Goal: Task Accomplishment & Management: Use online tool/utility

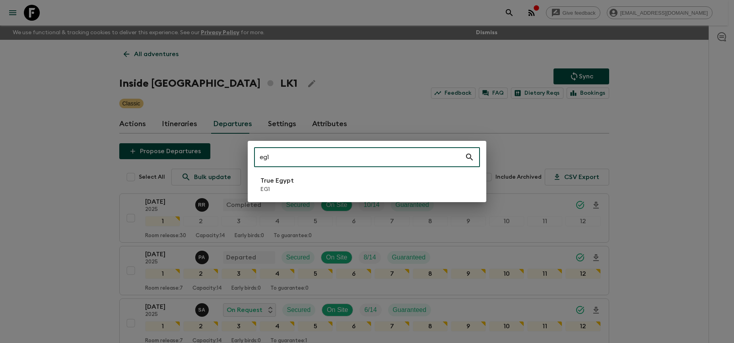
type input "eg1"
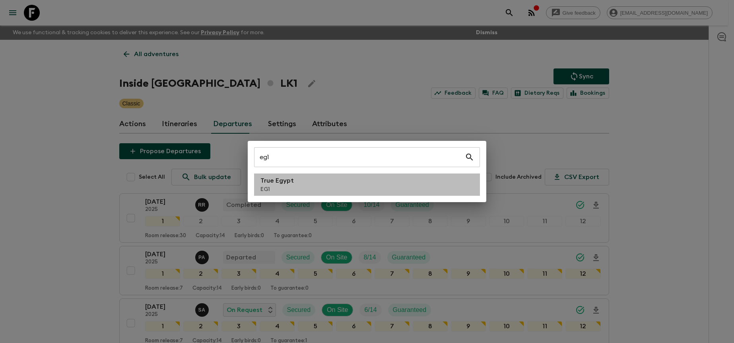
click at [399, 179] on li "True Egypt EG1" at bounding box center [367, 184] width 226 height 22
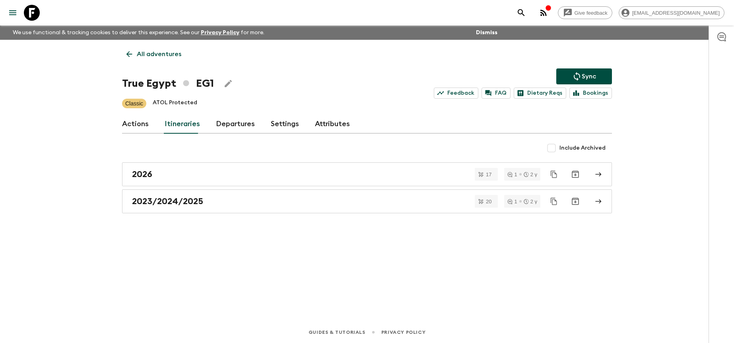
click at [246, 128] on link "Departures" at bounding box center [235, 123] width 39 height 19
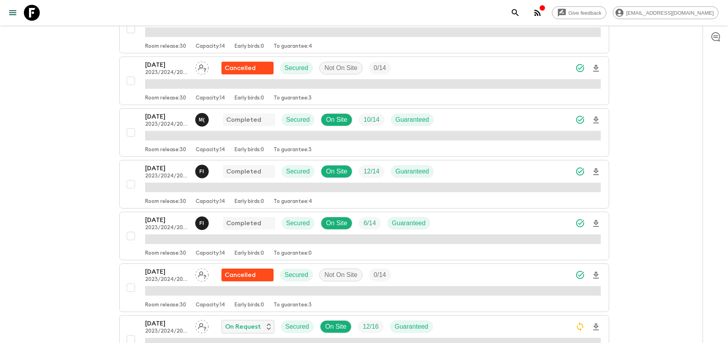
scroll to position [337, 0]
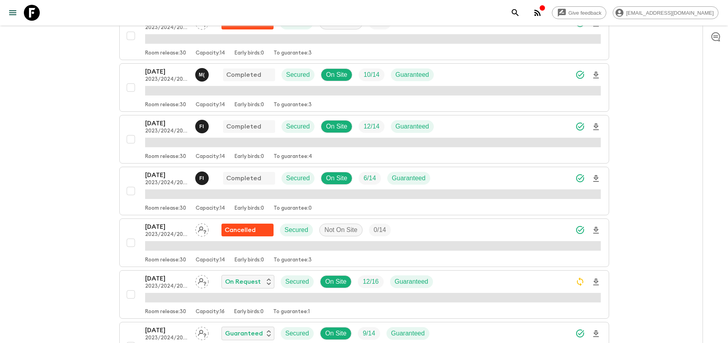
click at [507, 185] on div "[DATE] 2023/2024/2025 F I Completed Secured On Site 6 / 14 Guaranteed" at bounding box center [372, 178] width 455 height 16
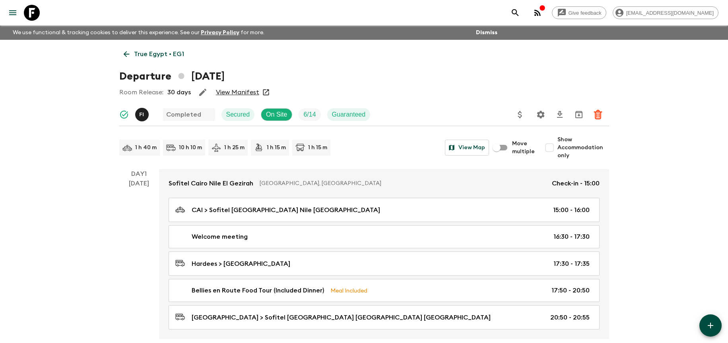
click at [169, 52] on p "True Egypt • EG1" at bounding box center [159, 54] width 50 height 10
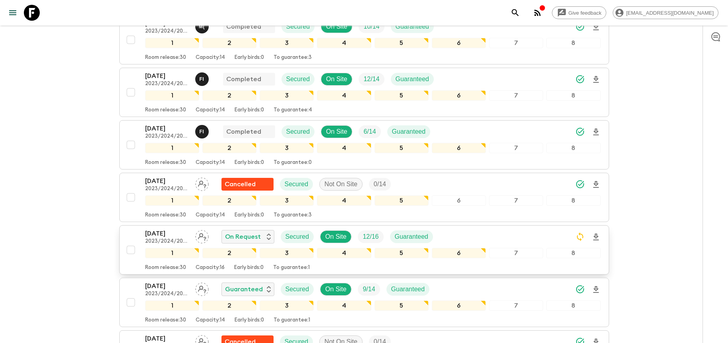
scroll to position [391, 0]
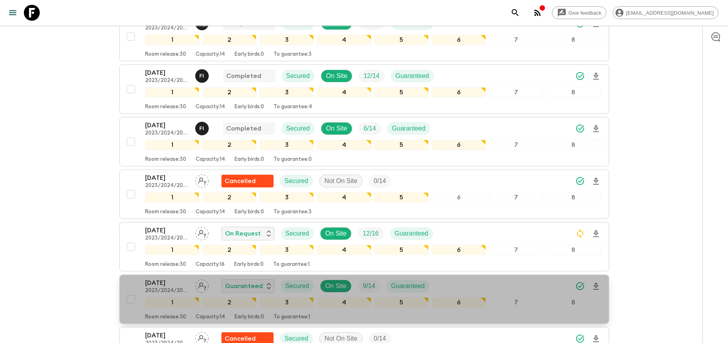
click at [515, 280] on div "[DATE] 2023/2024/2025 Guaranteed Secured On Site 9 / 14 Guaranteed" at bounding box center [372, 286] width 455 height 16
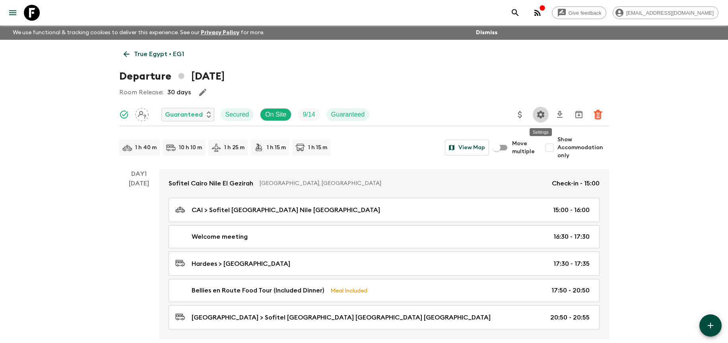
click at [543, 118] on icon "Settings" at bounding box center [541, 115] width 10 height 10
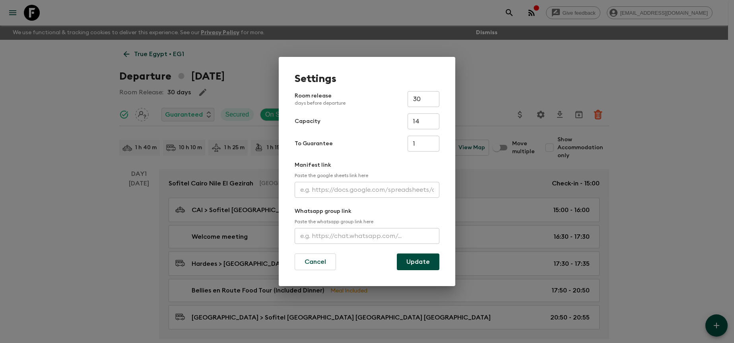
click at [369, 191] on input "text" at bounding box center [367, 190] width 145 height 16
paste input "[URL][DOMAIN_NAME]"
type input "[URL][DOMAIN_NAME]"
click at [410, 259] on button "Update" at bounding box center [418, 261] width 43 height 17
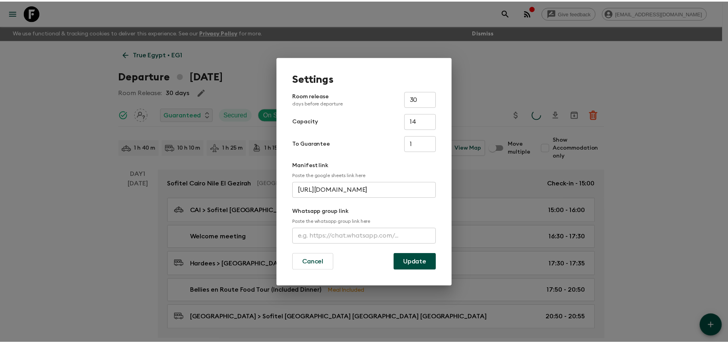
scroll to position [0, 0]
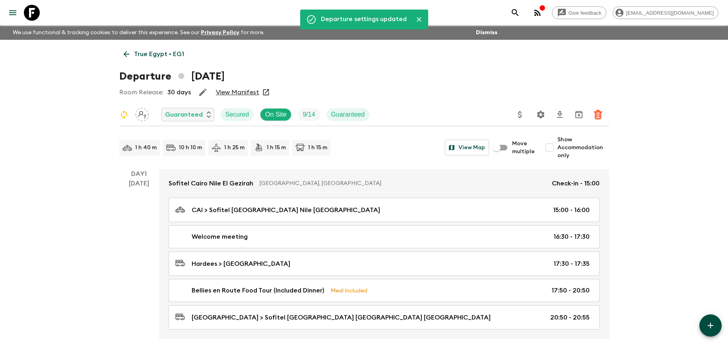
click at [233, 93] on link "View Manifest" at bounding box center [237, 92] width 43 height 8
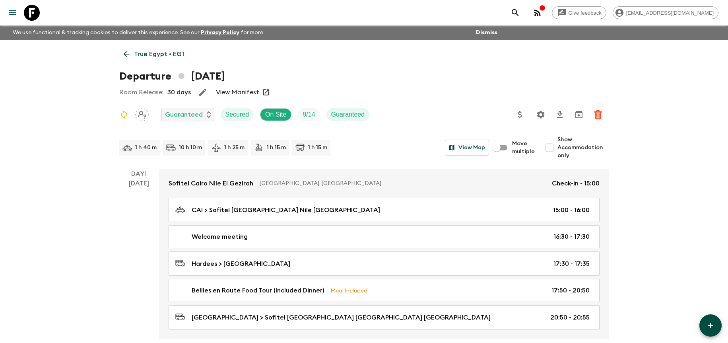
click at [158, 55] on p "True Egypt • EG1" at bounding box center [159, 54] width 50 height 10
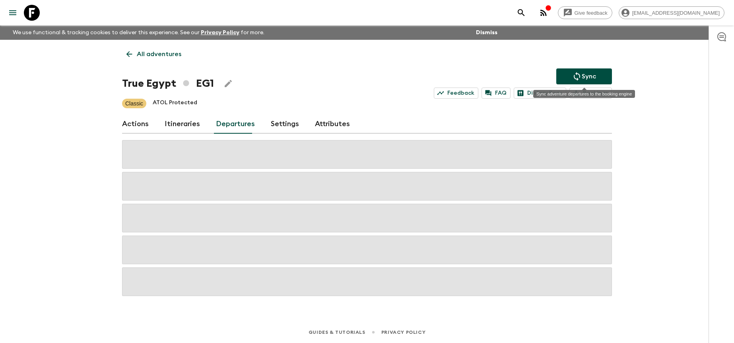
click at [575, 74] on icon "Sync adventure departures to the booking engine" at bounding box center [577, 77] width 10 height 10
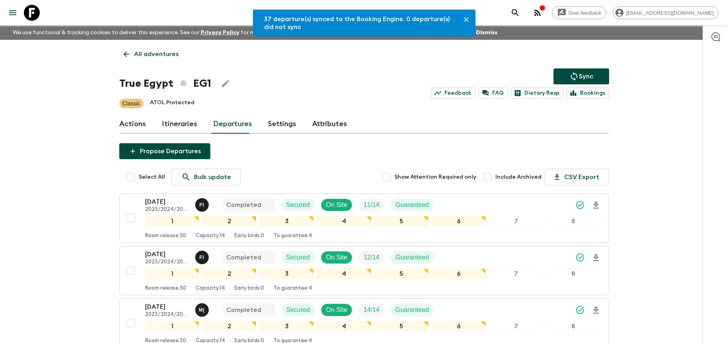
drag, startPoint x: 643, startPoint y: 122, endPoint x: 640, endPoint y: 123, distance: 4.1
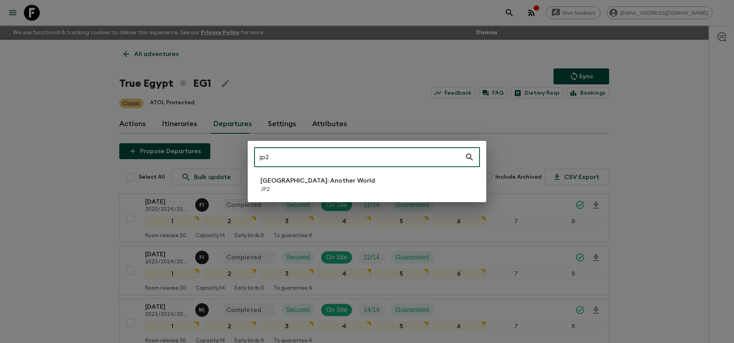
type input "jp2"
click at [378, 192] on li "[GEOGRAPHIC_DATA]: Another World JP2" at bounding box center [367, 184] width 226 height 22
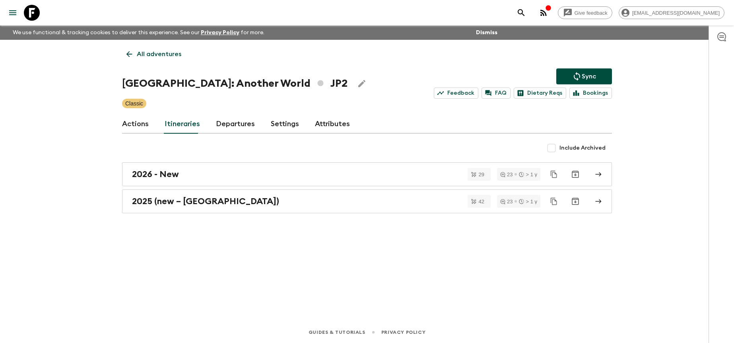
click at [233, 126] on link "Departures" at bounding box center [235, 123] width 39 height 19
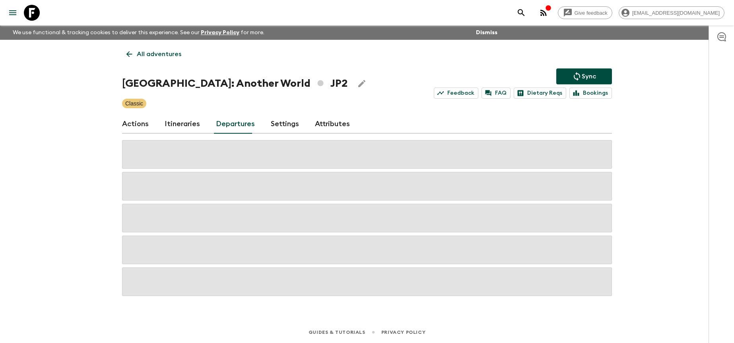
click at [659, 137] on div "Give feedback [PERSON_NAME][EMAIL_ADDRESS][DOMAIN_NAME] We use functional & tra…" at bounding box center [367, 171] width 734 height 343
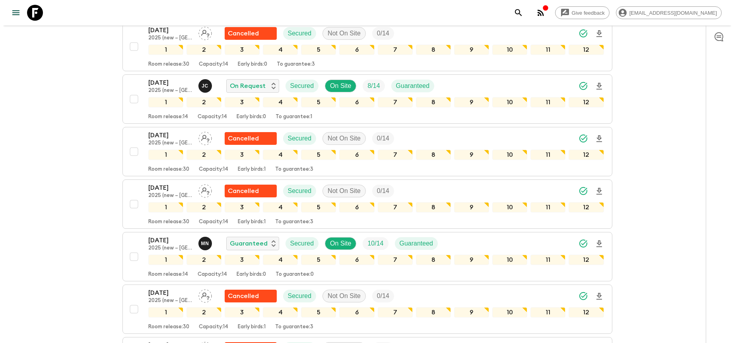
scroll to position [1262, 0]
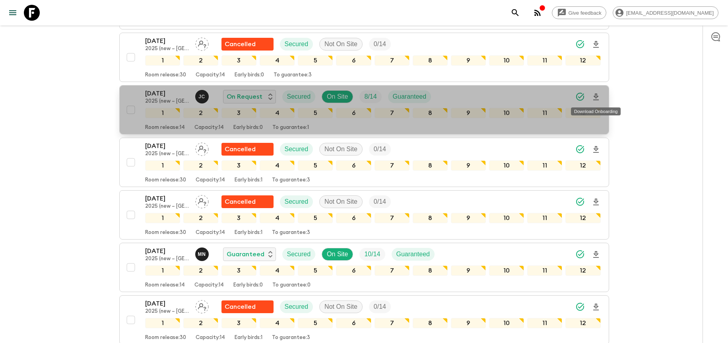
click at [594, 97] on icon "Download Onboarding" at bounding box center [596, 96] width 6 height 7
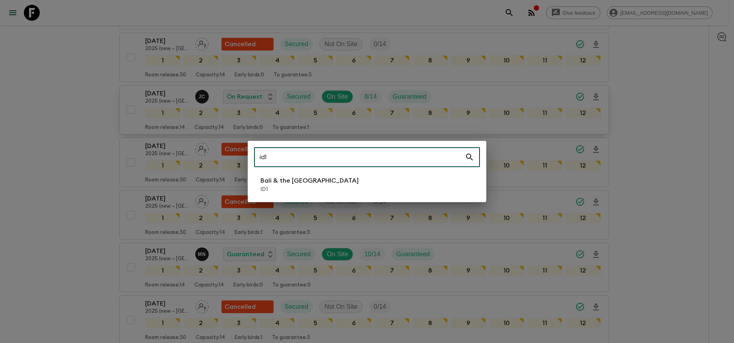
type input "id1"
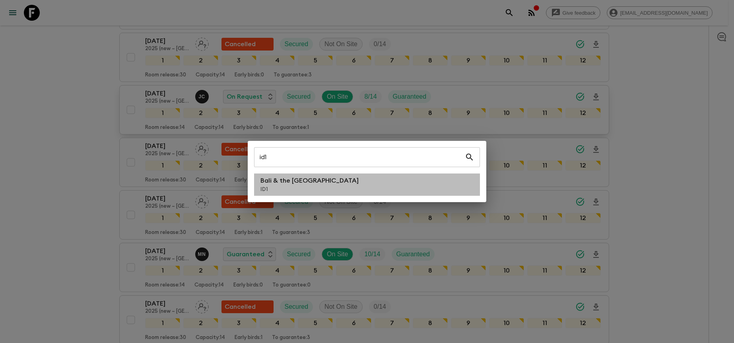
click at [399, 184] on li "Bali & the [GEOGRAPHIC_DATA] ID1" at bounding box center [367, 184] width 226 height 22
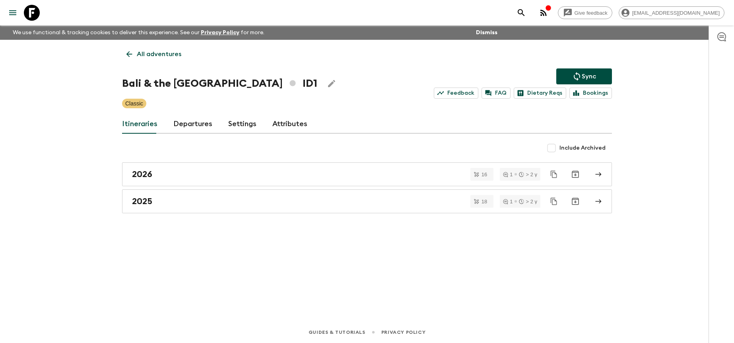
click at [200, 131] on link "Departures" at bounding box center [192, 123] width 39 height 19
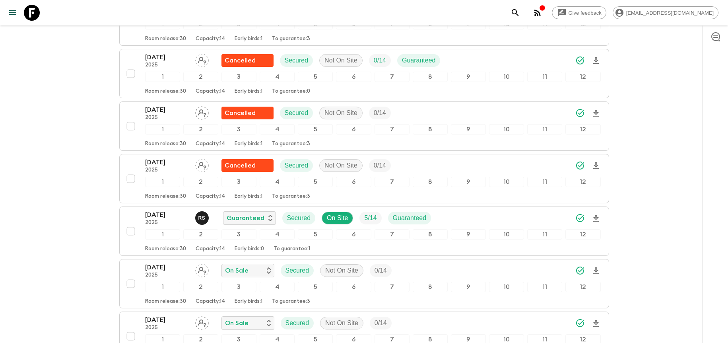
scroll to position [566, 0]
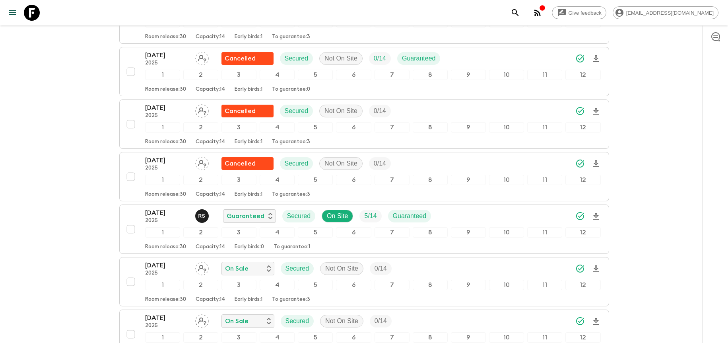
click at [528, 209] on div "[DATE] 2025 R S Guaranteed Secured On Site 5 / 14 Guaranteed" at bounding box center [372, 216] width 455 height 16
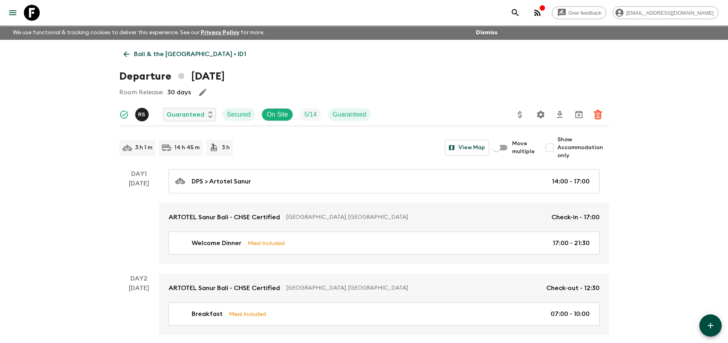
click at [542, 113] on icon "Settings" at bounding box center [541, 114] width 8 height 8
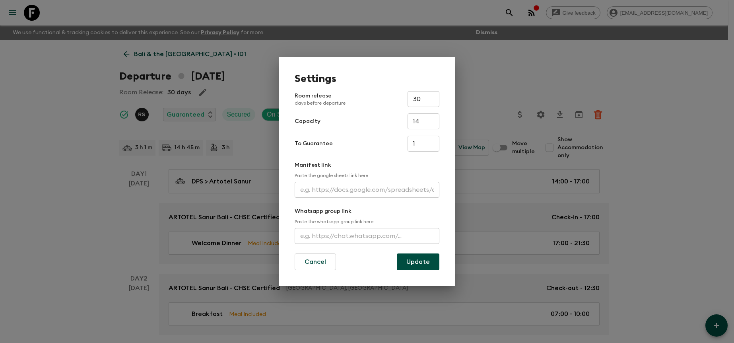
click at [355, 191] on input "text" at bounding box center [367, 190] width 145 height 16
paste input "[URL][DOMAIN_NAME]"
type input "[URL][DOMAIN_NAME]"
click at [425, 263] on button "Update" at bounding box center [418, 261] width 43 height 17
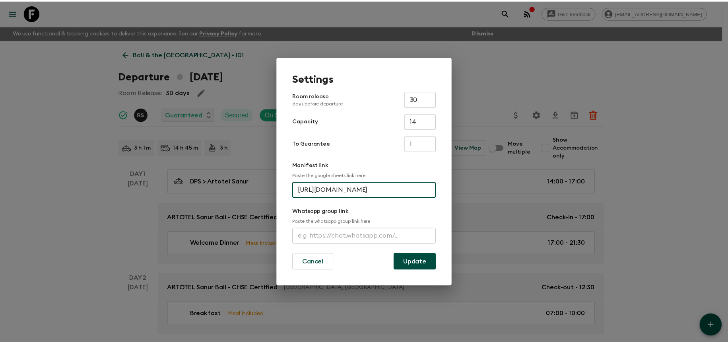
scroll to position [0, 0]
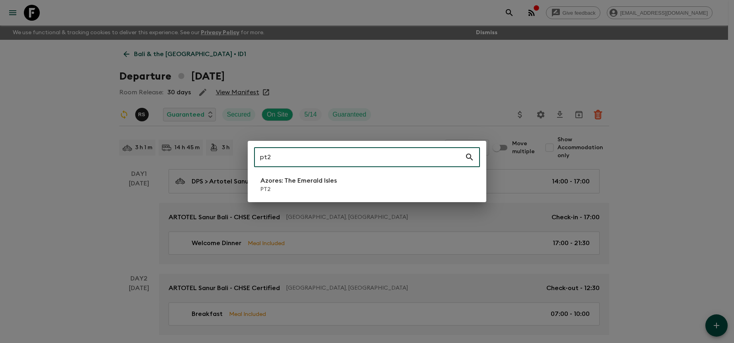
type input "pt2"
click at [381, 179] on li "Azores: The Emerald Isles PT2" at bounding box center [367, 184] width 226 height 22
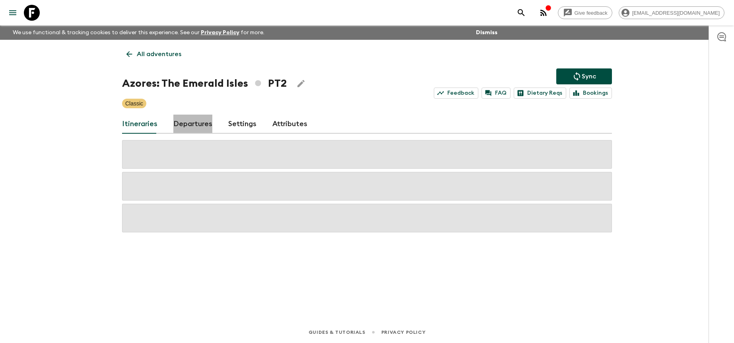
click at [198, 128] on link "Departures" at bounding box center [192, 123] width 39 height 19
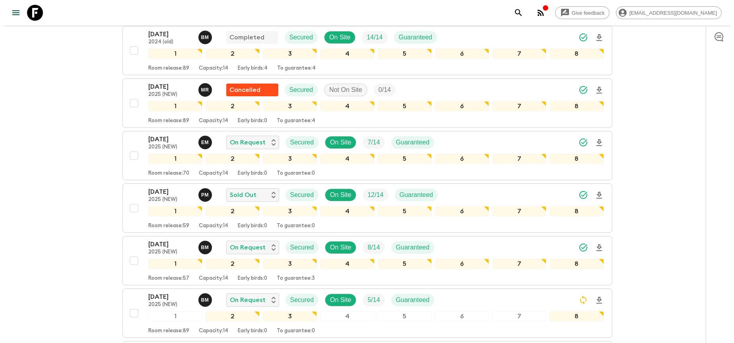
scroll to position [360, 0]
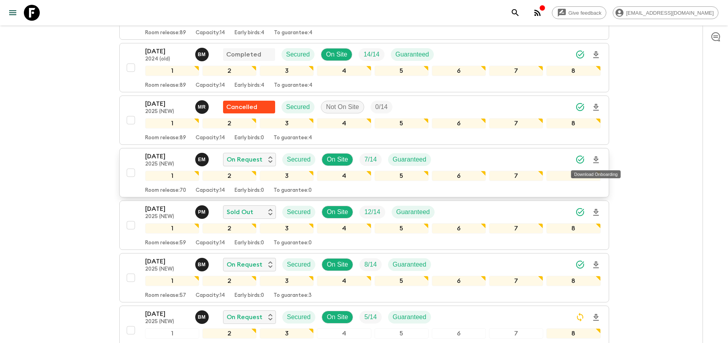
click at [594, 161] on icon "Download Onboarding" at bounding box center [596, 160] width 10 height 10
click at [596, 211] on icon "Download Onboarding" at bounding box center [596, 212] width 6 height 7
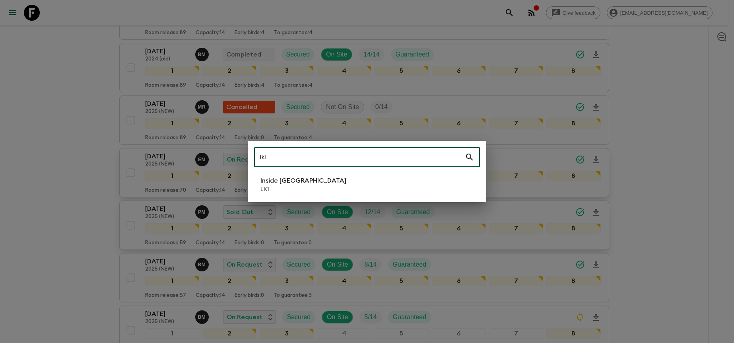
type input "lk1"
click at [385, 186] on li "Inside [GEOGRAPHIC_DATA] LK1" at bounding box center [367, 184] width 226 height 22
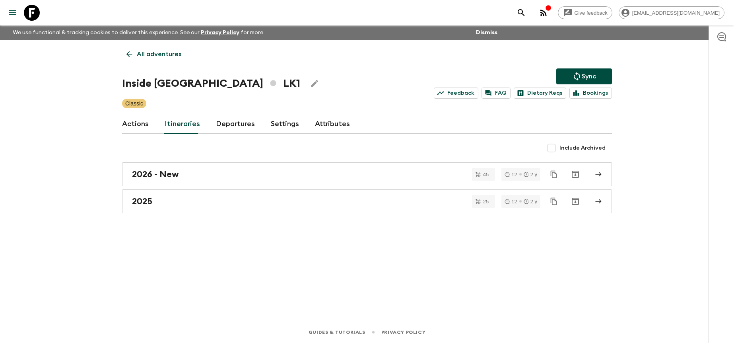
click at [231, 124] on link "Departures" at bounding box center [235, 123] width 39 height 19
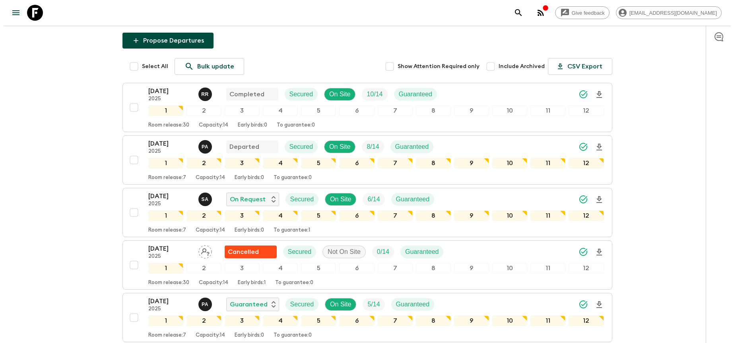
scroll to position [163, 0]
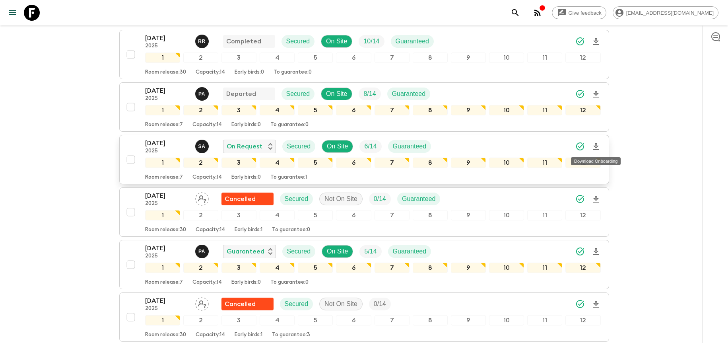
click at [597, 147] on icon "Download Onboarding" at bounding box center [596, 147] width 10 height 10
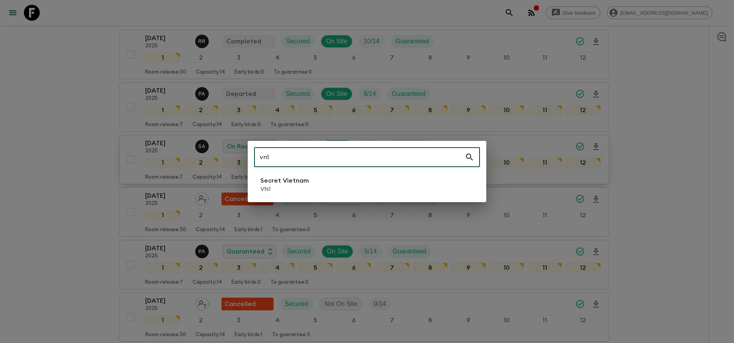
type input "vn1"
click at [316, 176] on li "Secret Vietnam VN1" at bounding box center [367, 184] width 226 height 22
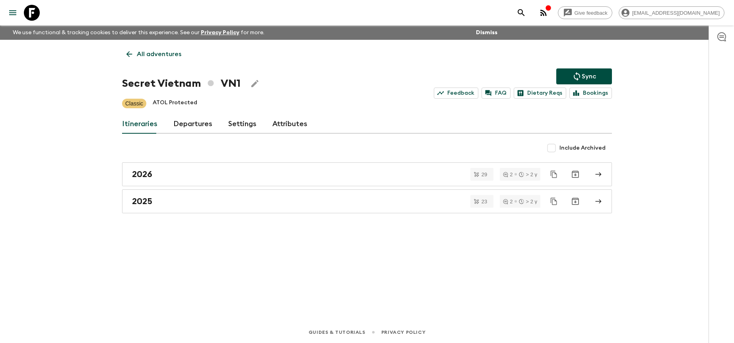
click at [194, 126] on link "Departures" at bounding box center [192, 123] width 39 height 19
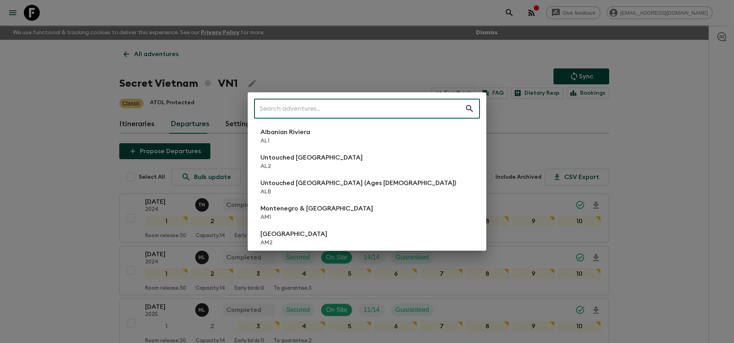
click at [353, 112] on input "text" at bounding box center [359, 108] width 211 height 22
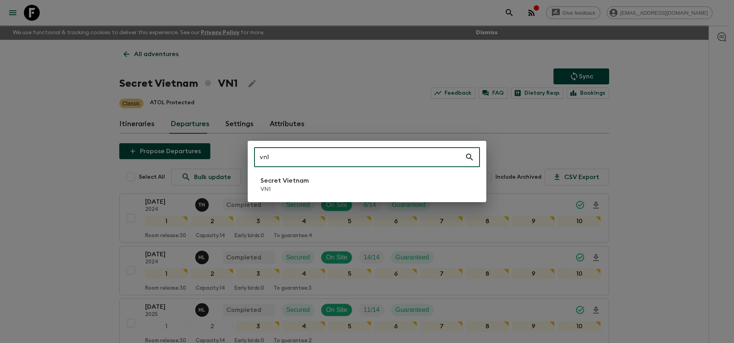
type input "vn1"
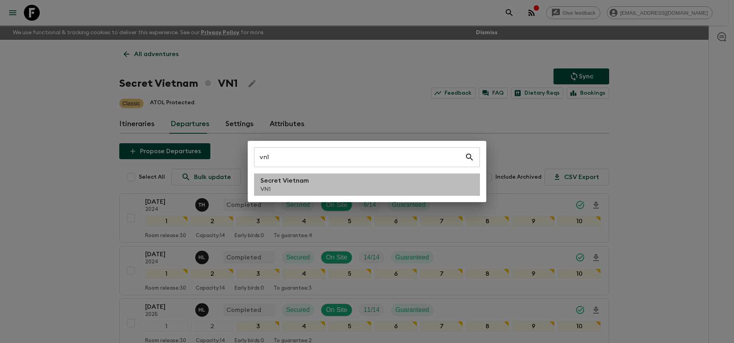
click at [329, 190] on li "Secret Vietnam VN1" at bounding box center [367, 184] width 226 height 22
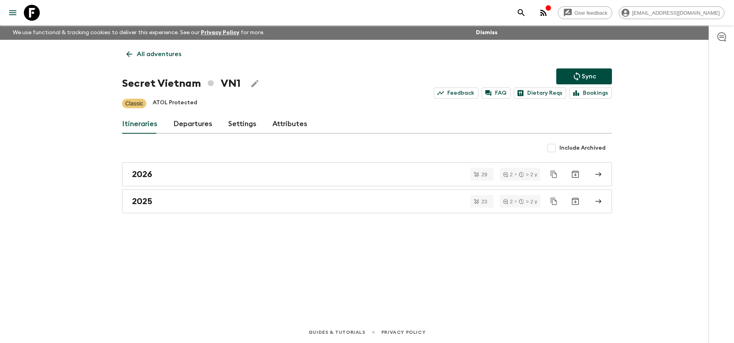
click at [196, 128] on link "Departures" at bounding box center [192, 123] width 39 height 19
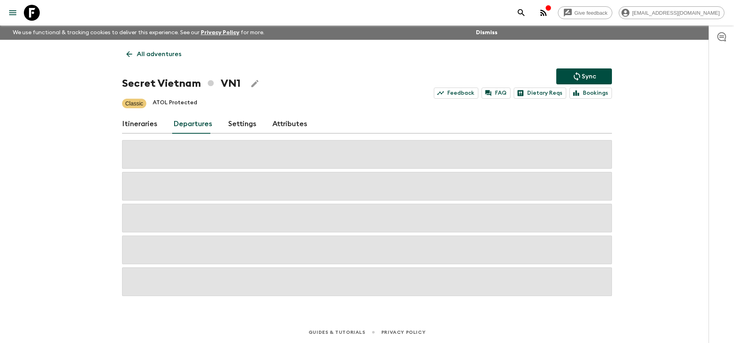
click at [630, 136] on div "Give feedback [PERSON_NAME][EMAIL_ADDRESS][DOMAIN_NAME] We use functional & tra…" at bounding box center [367, 171] width 734 height 343
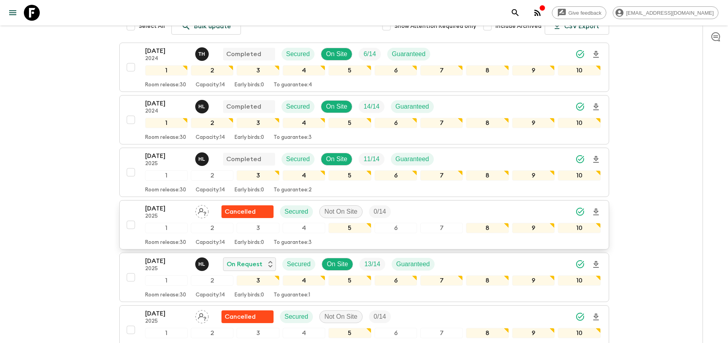
scroll to position [156, 0]
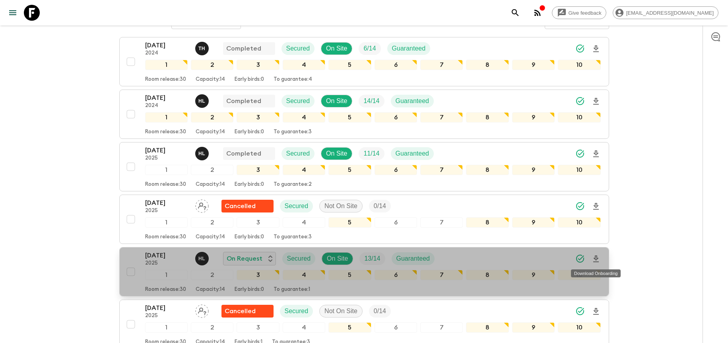
click at [593, 260] on icon "Download Onboarding" at bounding box center [596, 259] width 10 height 10
